Goal: Ask a question

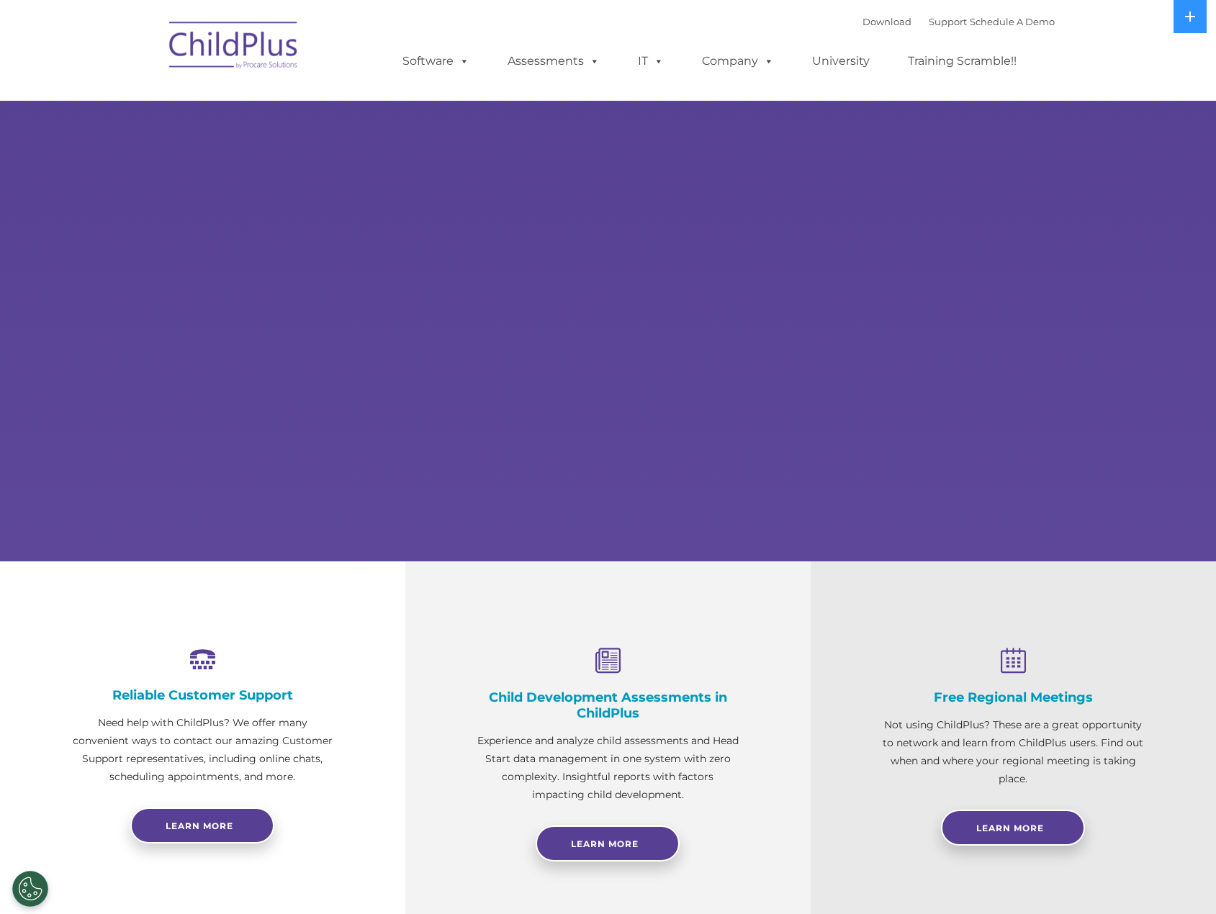
select select "MEDIUM"
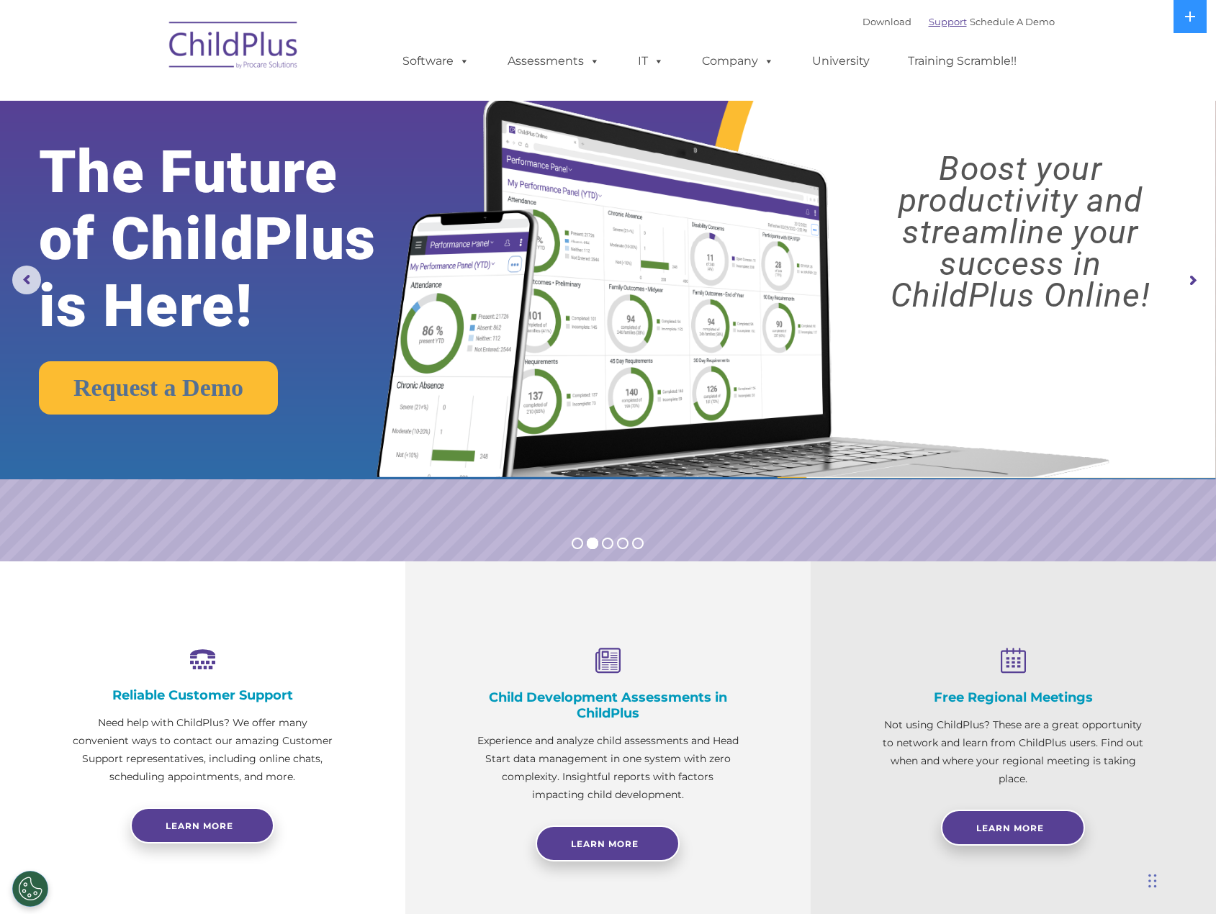
click at [940, 27] on link "Support" at bounding box center [947, 22] width 38 height 12
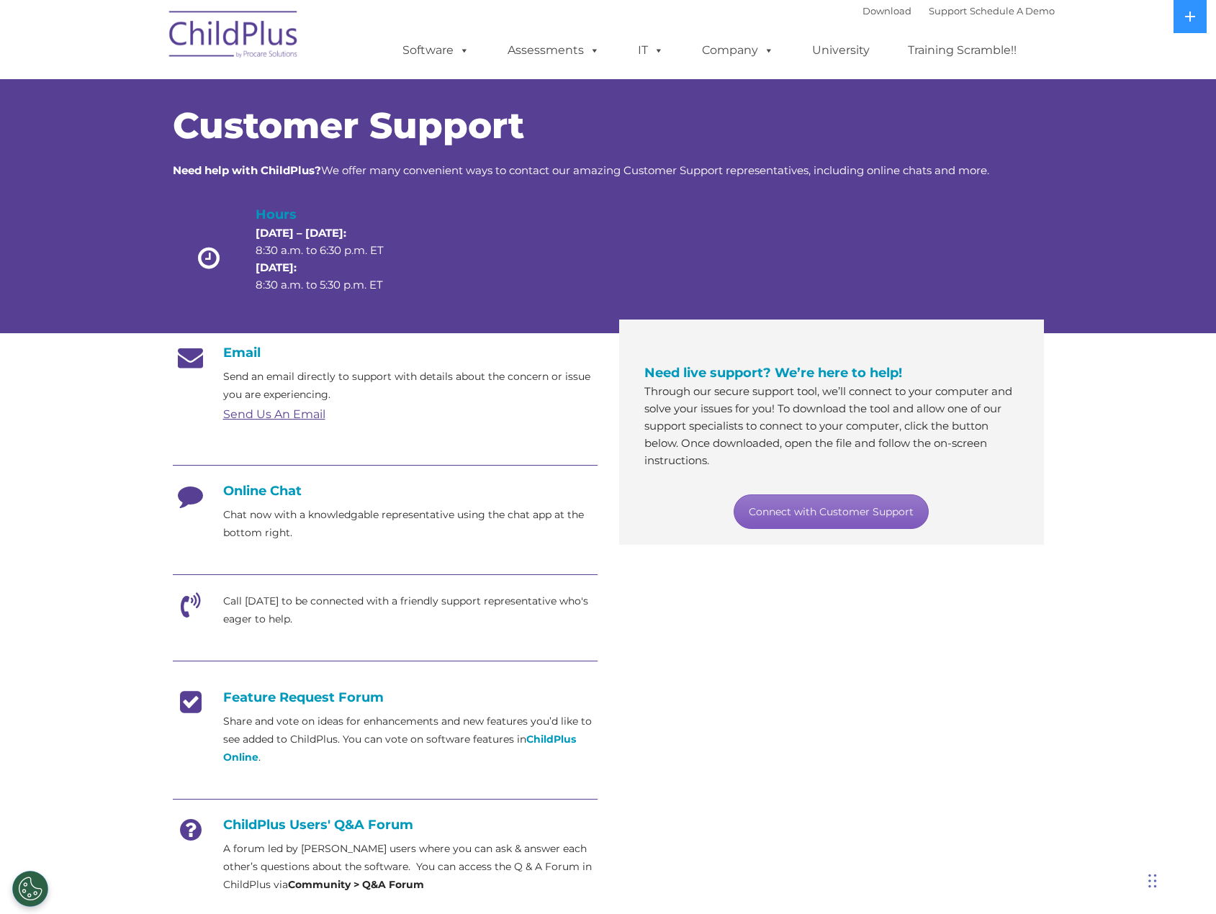
click at [826, 502] on link "Connect with Customer Support" at bounding box center [830, 511] width 195 height 35
